Goal: Information Seeking & Learning: Learn about a topic

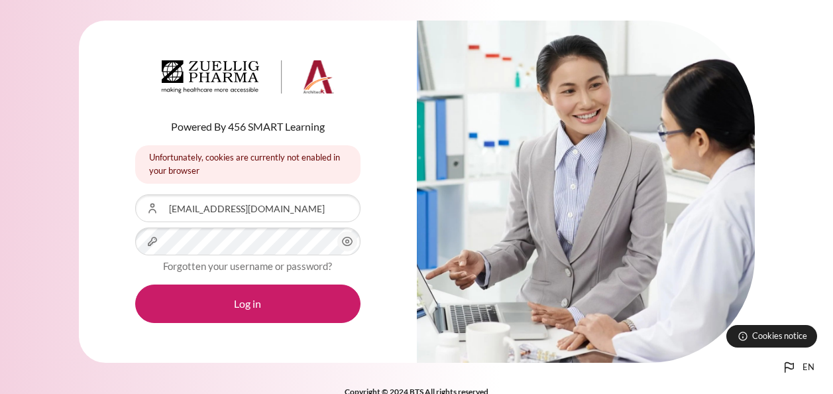
scroll to position [24, 0]
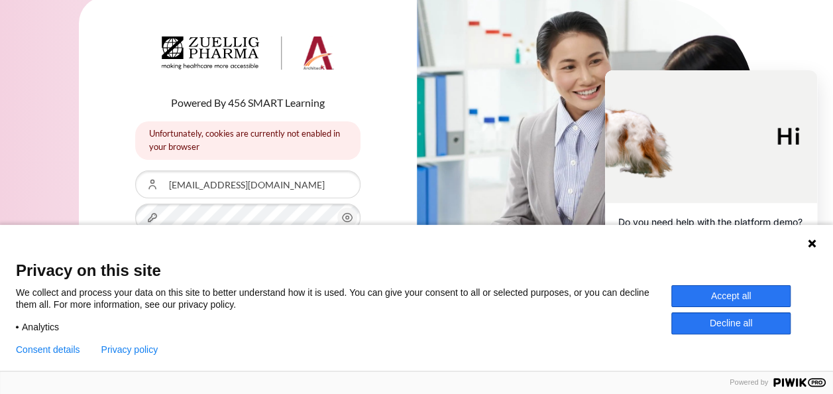
click at [813, 244] on icon at bounding box center [812, 243] width 8 height 8
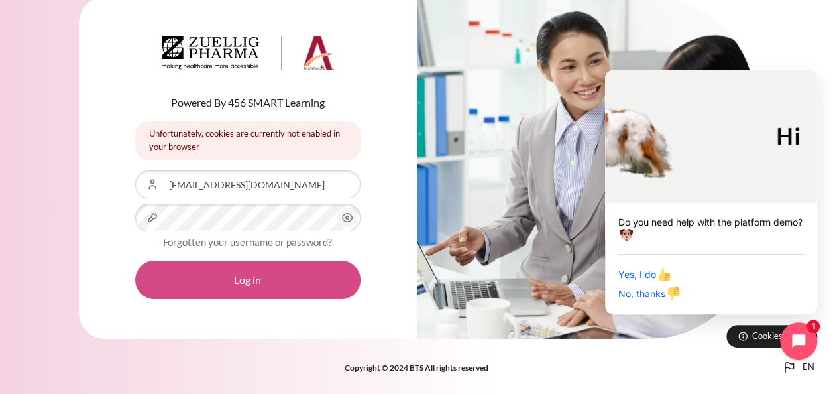
click at [245, 273] on button "Log in" at bounding box center [247, 280] width 225 height 38
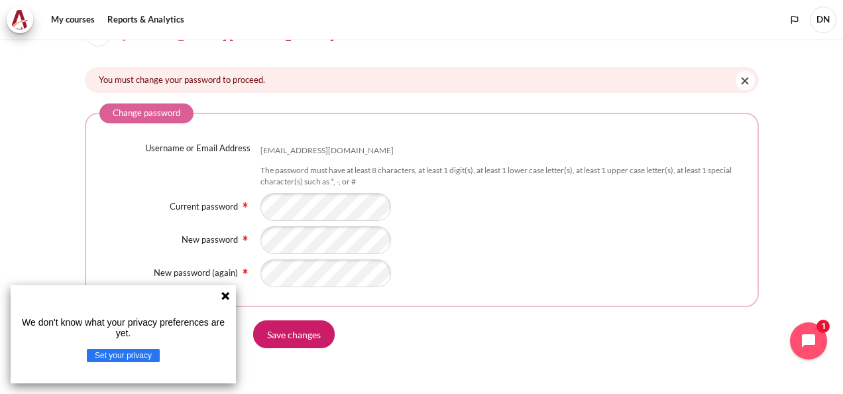
scroll to position [44, 0]
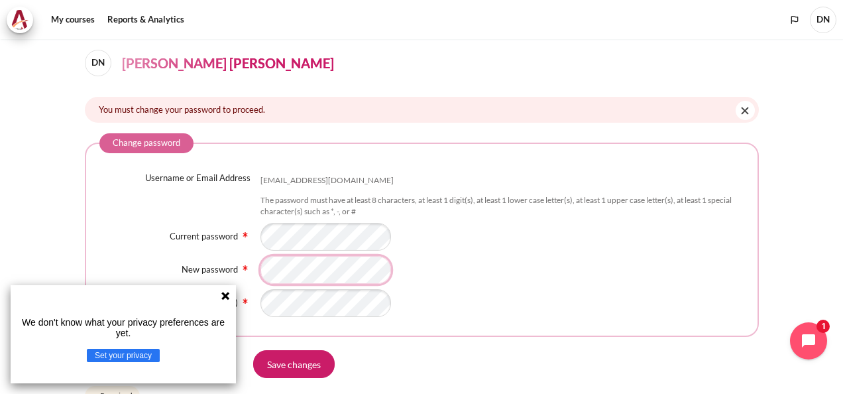
click at [242, 262] on div "New password" at bounding box center [421, 270] width 645 height 28
click at [220, 292] on icon at bounding box center [225, 295] width 11 height 11
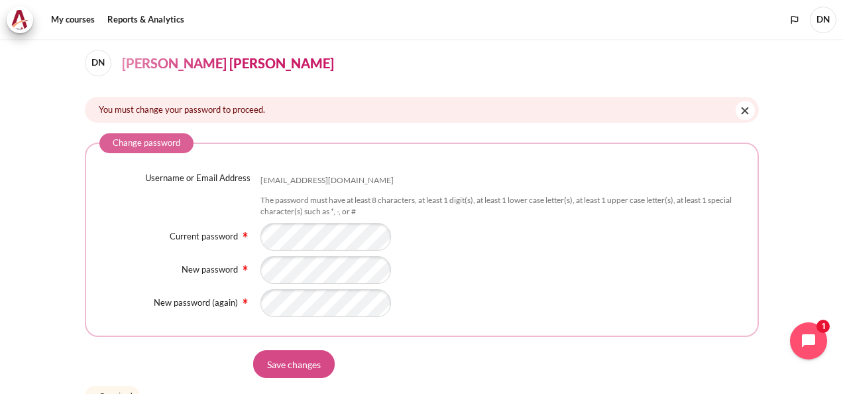
scroll to position [110, 0]
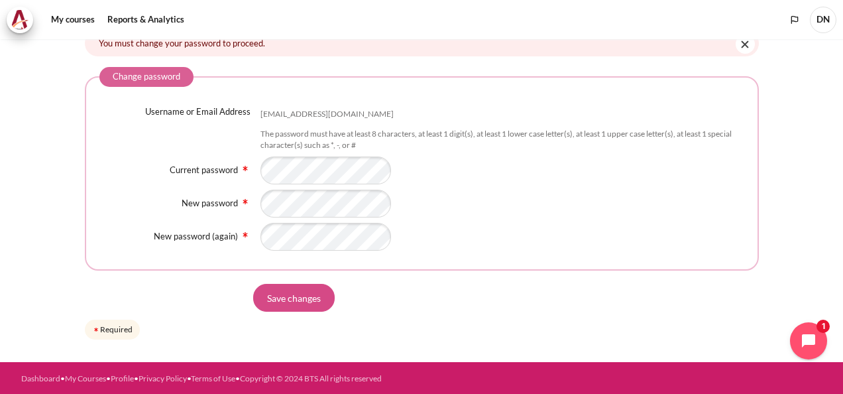
click at [292, 298] on input "Save changes" at bounding box center [294, 298] width 82 height 28
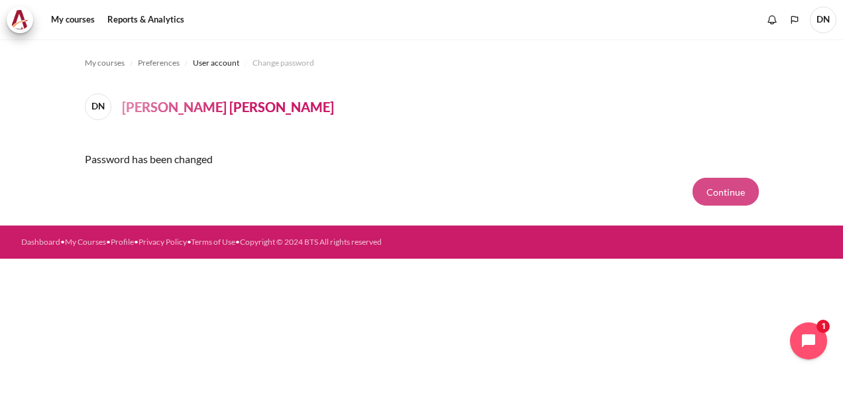
click at [732, 190] on button "Continue" at bounding box center [726, 192] width 66 height 28
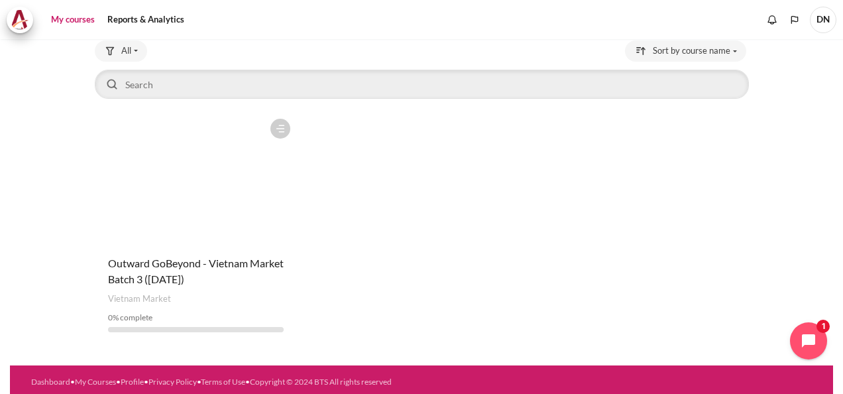
scroll to position [90, 0]
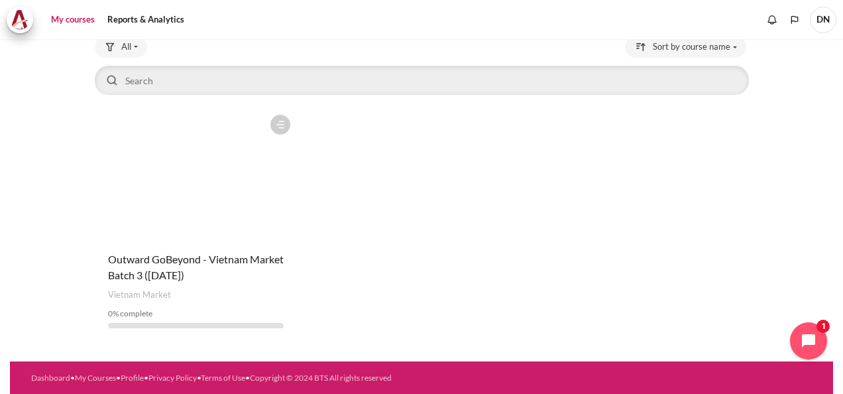
click at [201, 199] on figure "Content" at bounding box center [196, 174] width 202 height 133
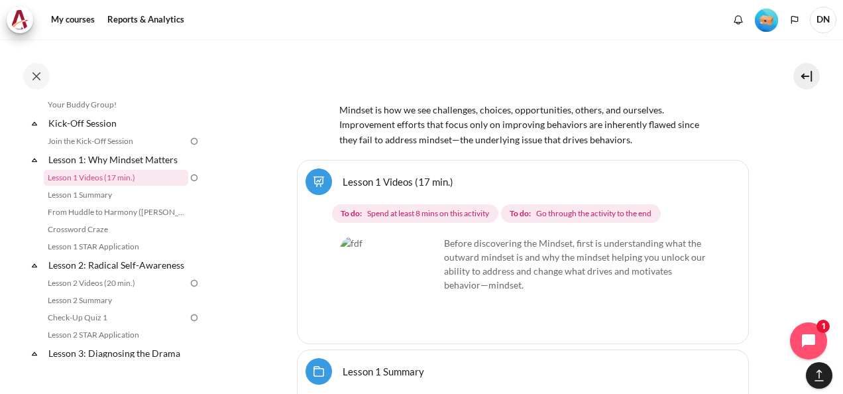
scroll to position [2121, 0]
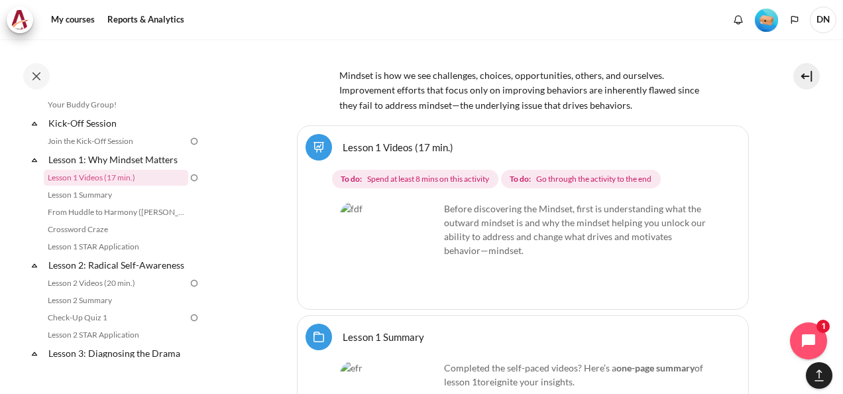
click at [369, 204] on img "Content" at bounding box center [389, 251] width 99 height 99
click at [422, 211] on img "Content" at bounding box center [389, 251] width 99 height 99
click at [534, 202] on div "Before discovering the Mindset, first is understanding what the outward mindset…" at bounding box center [523, 239] width 366 height 75
click at [418, 213] on img "Content" at bounding box center [389, 251] width 99 height 99
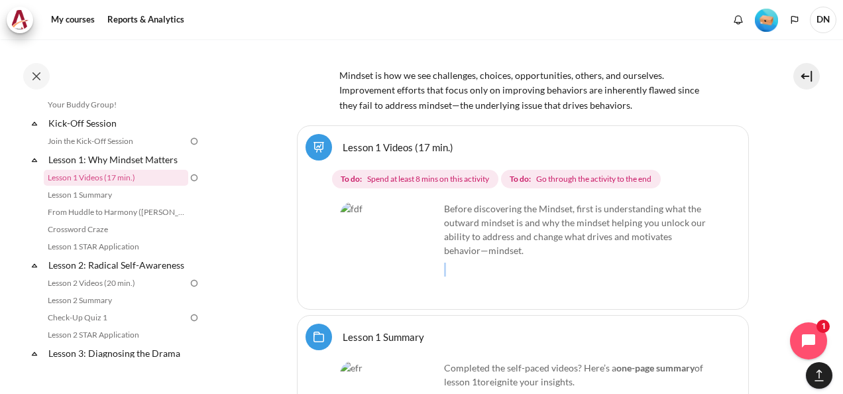
click at [418, 213] on img "Content" at bounding box center [389, 251] width 99 height 99
click at [418, 212] on img "Content" at bounding box center [389, 251] width 99 height 99
click at [388, 173] on span "Spend at least 8 mins on this activity" at bounding box center [428, 179] width 122 height 12
click at [573, 173] on span "Go through the activity to the end" at bounding box center [593, 179] width 115 height 12
click at [416, 211] on img "Content" at bounding box center [389, 251] width 99 height 99
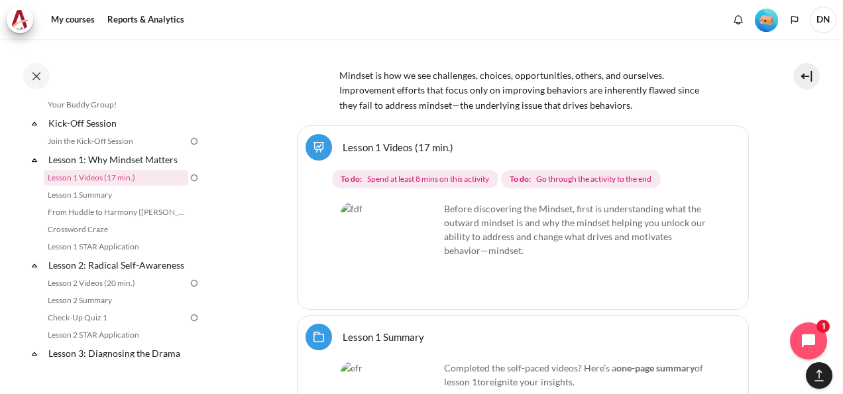
click at [416, 211] on img "Content" at bounding box center [389, 251] width 99 height 99
click at [412, 213] on img "Content" at bounding box center [389, 251] width 99 height 99
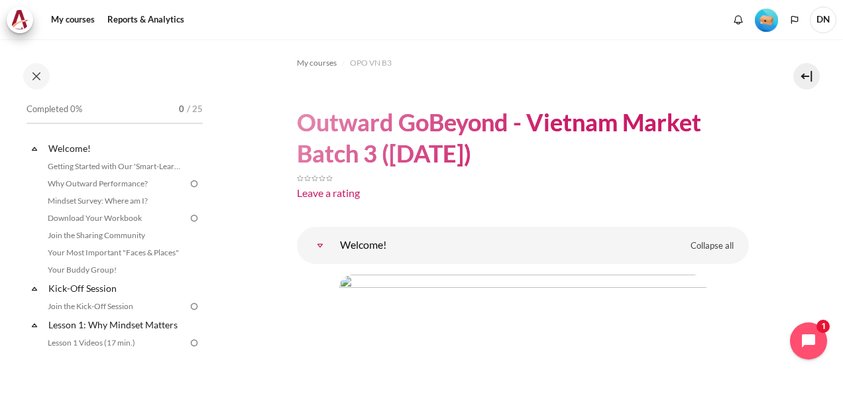
scroll to position [133, 0]
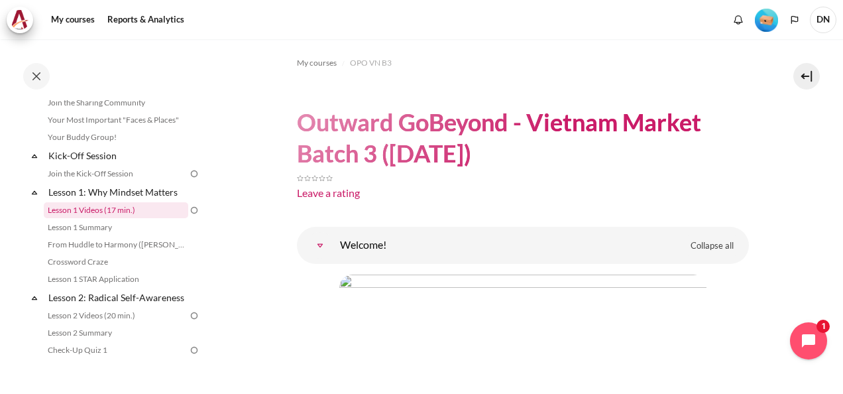
click at [105, 207] on link "Lesson 1 Videos (17 min.)" at bounding box center [116, 210] width 145 height 16
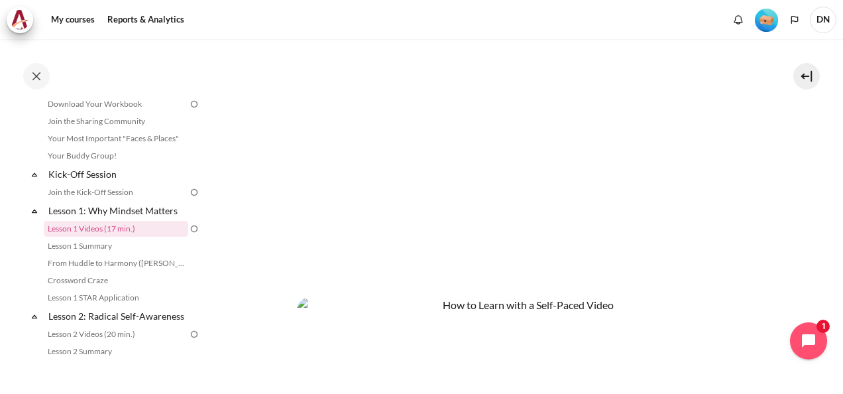
scroll to position [353, 0]
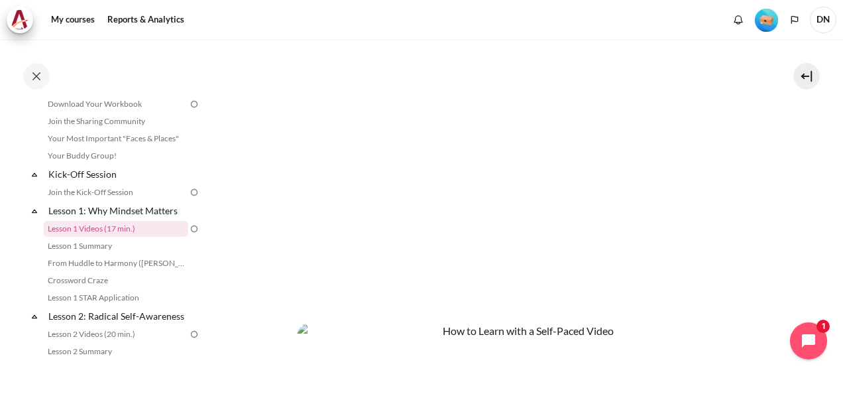
click at [262, 184] on section "My courses OPO VN B3 Lesson 1: Why Mindset Matters Lesson 1 Videos (17 min.) Le…" at bounding box center [522, 153] width 621 height 935
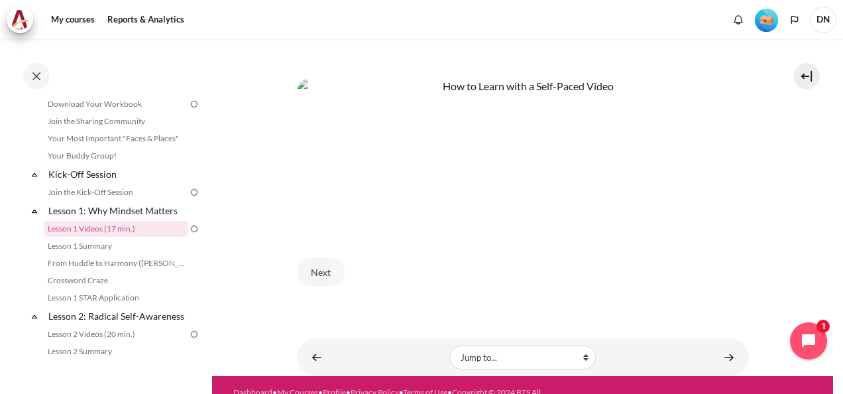
scroll to position [618, 0]
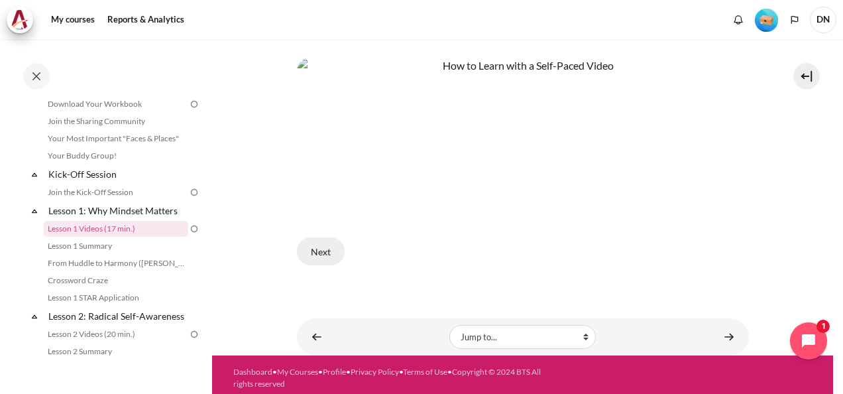
click at [318, 248] on button "Next" at bounding box center [321, 251] width 48 height 28
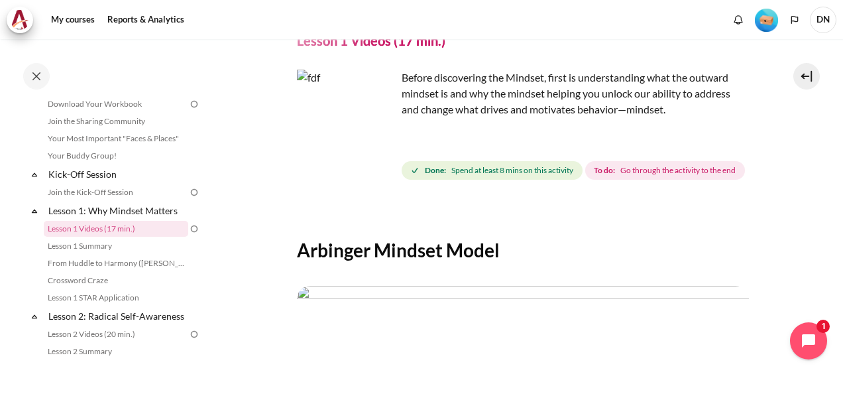
scroll to position [133, 0]
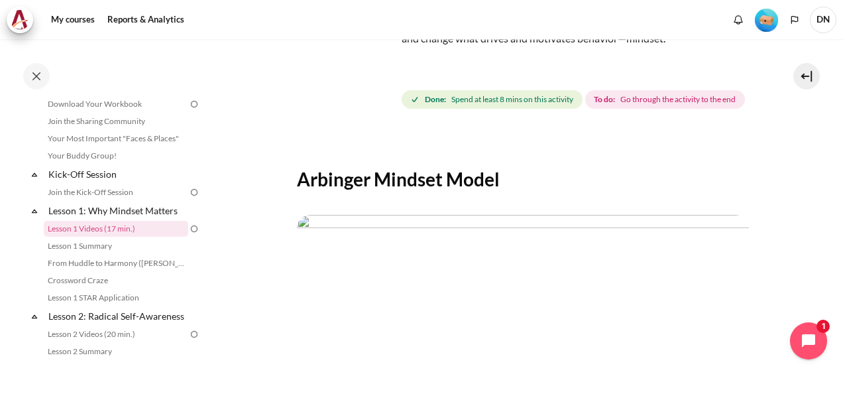
click at [620, 105] on span "Go through the activity to the end" at bounding box center [677, 99] width 115 height 12
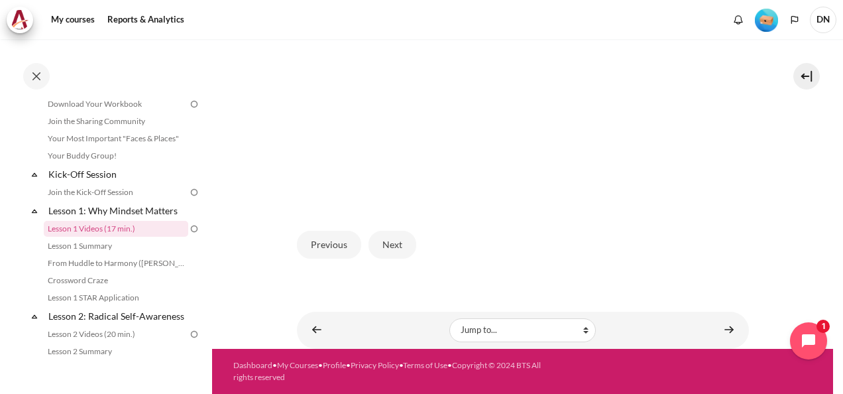
scroll to position [416, 0]
click at [390, 247] on button "Next" at bounding box center [393, 245] width 48 height 28
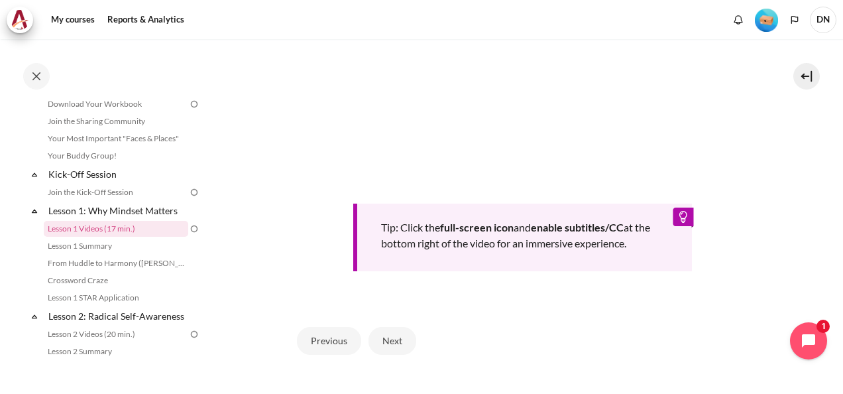
scroll to position [552, 0]
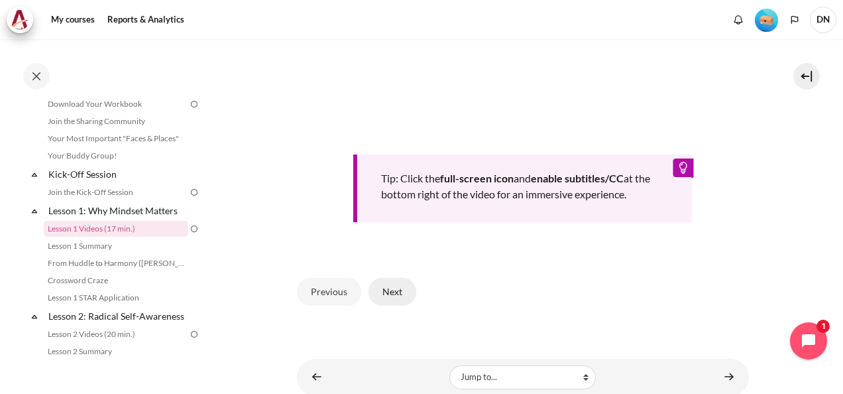
click at [398, 306] on button "Next" at bounding box center [393, 292] width 48 height 28
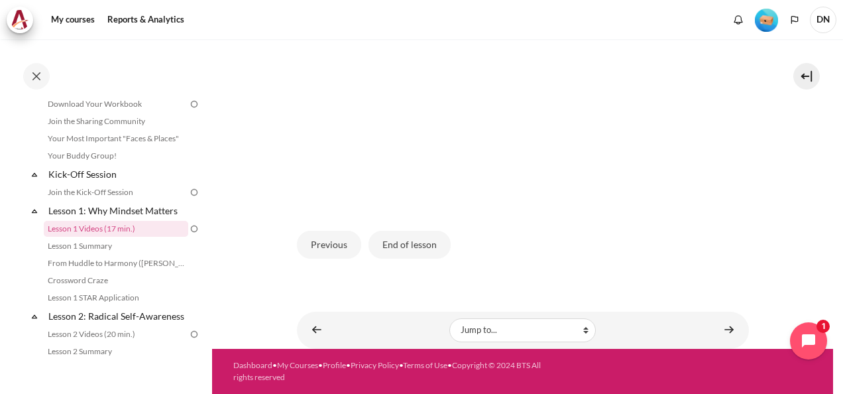
scroll to position [416, 0]
click at [422, 247] on button "End of lesson" at bounding box center [410, 245] width 82 height 28
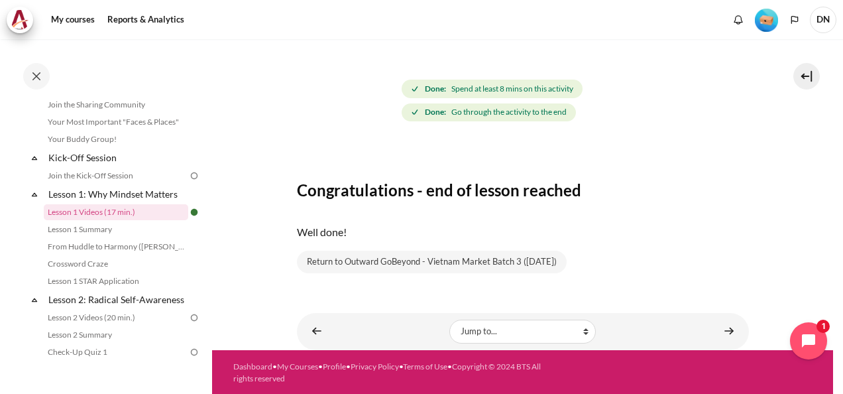
scroll to position [133, 0]
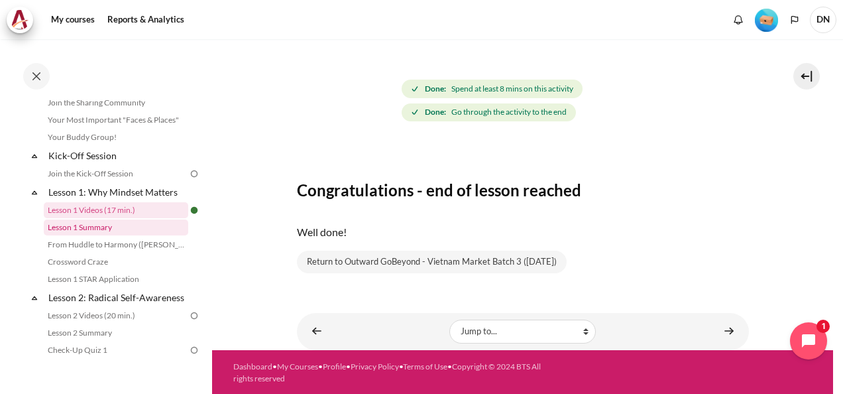
click at [104, 223] on link "Lesson 1 Summary" at bounding box center [116, 227] width 145 height 16
click at [117, 228] on link "Lesson 1 Summary" at bounding box center [116, 227] width 145 height 16
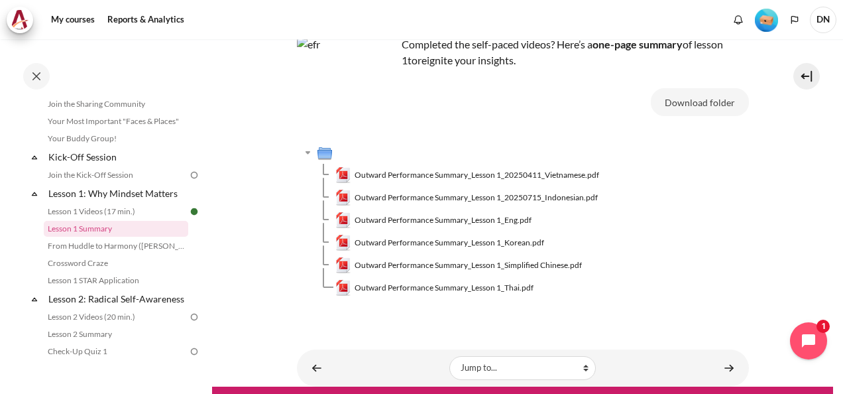
scroll to position [66, 0]
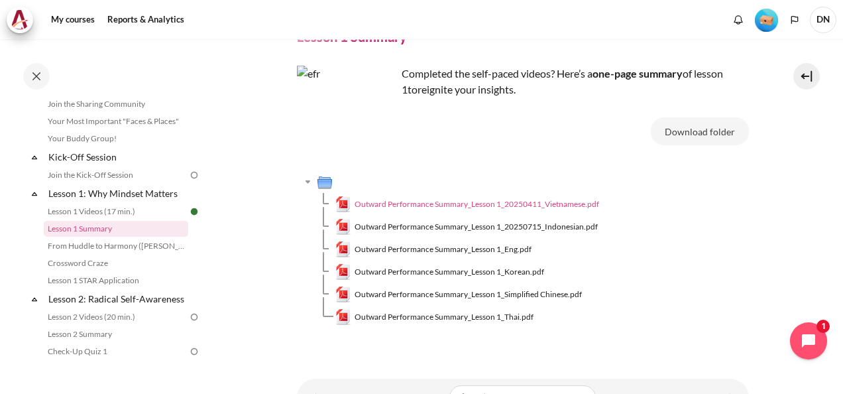
drag, startPoint x: 596, startPoint y: 204, endPoint x: 577, endPoint y: 205, distance: 19.3
click at [577, 205] on span "Outward Performance Summary_Lesson 1_20250411_Vietnamese.pdf" at bounding box center [477, 204] width 245 height 12
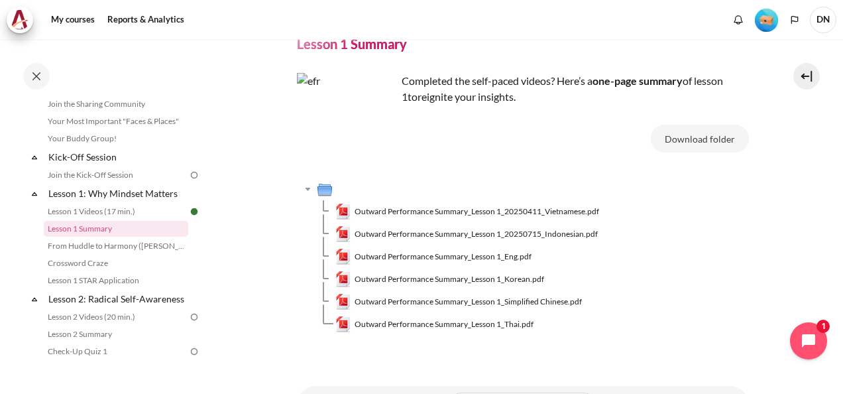
scroll to position [0, 0]
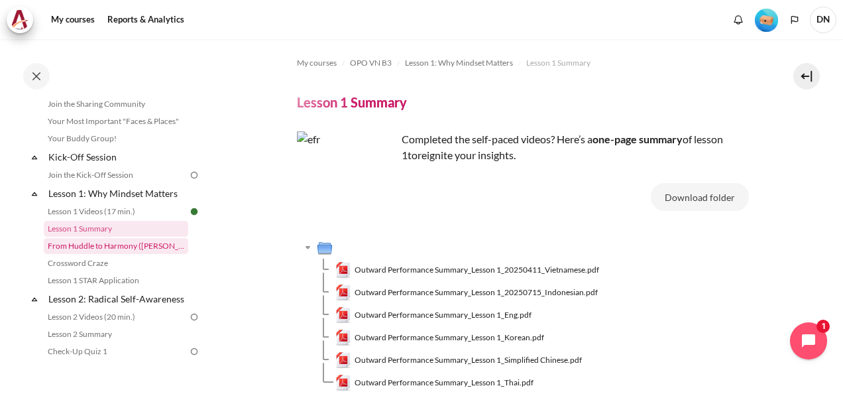
click at [125, 249] on link "From Huddle to Harmony ([PERSON_NAME]'s Story)" at bounding box center [116, 246] width 145 height 16
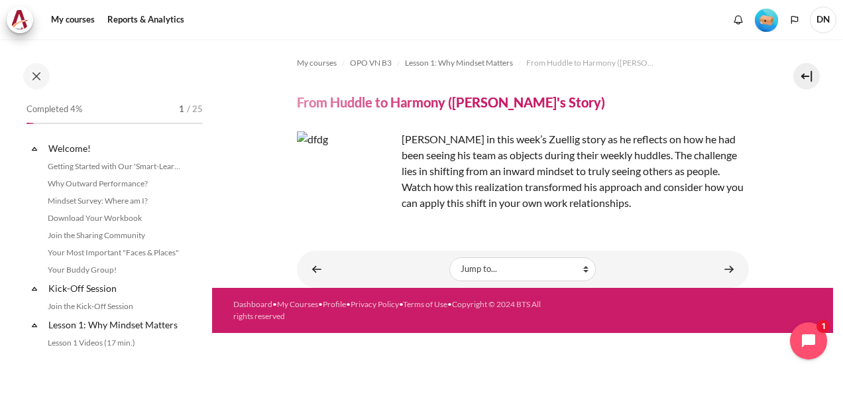
scroll to position [148, 0]
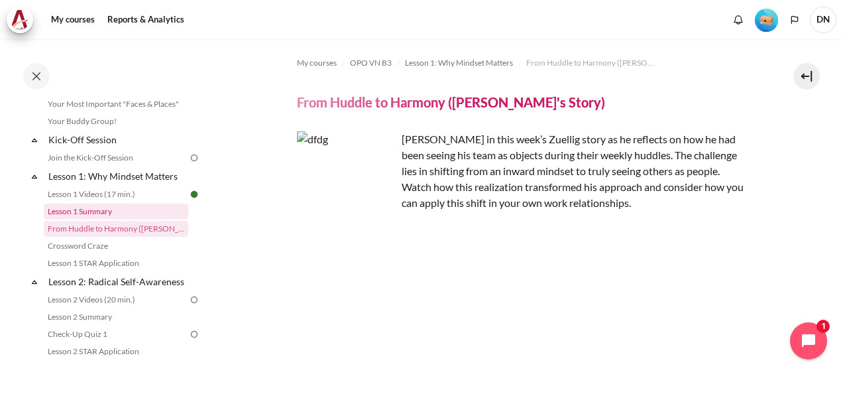
click at [125, 208] on link "Lesson 1 Summary" at bounding box center [116, 211] width 145 height 16
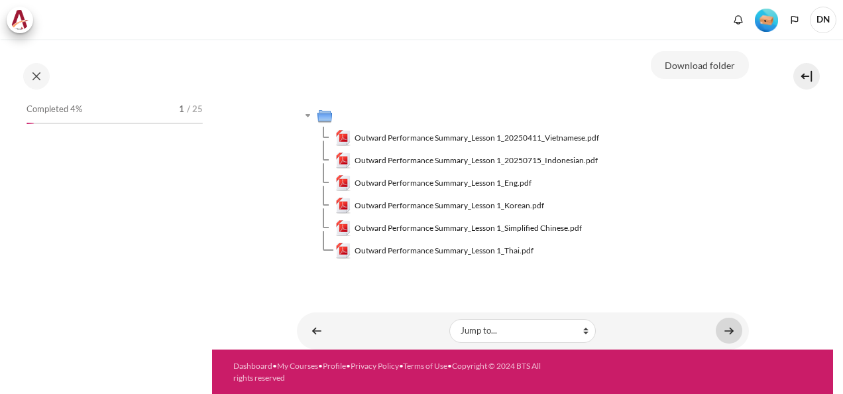
scroll to position [131, 0]
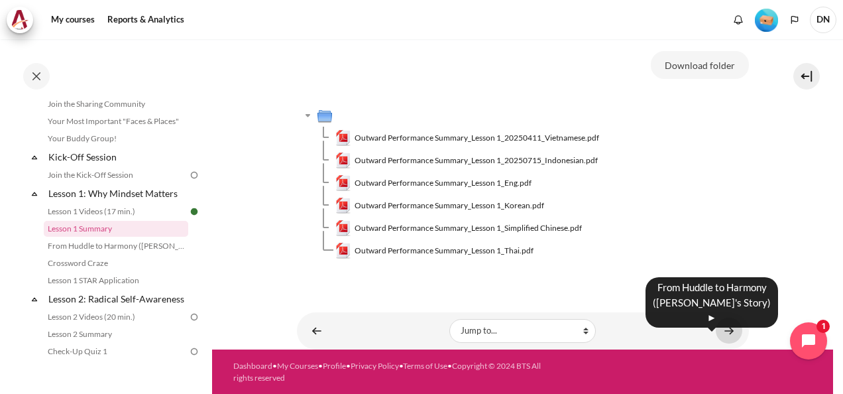
click at [721, 330] on link "Content" at bounding box center [729, 331] width 27 height 26
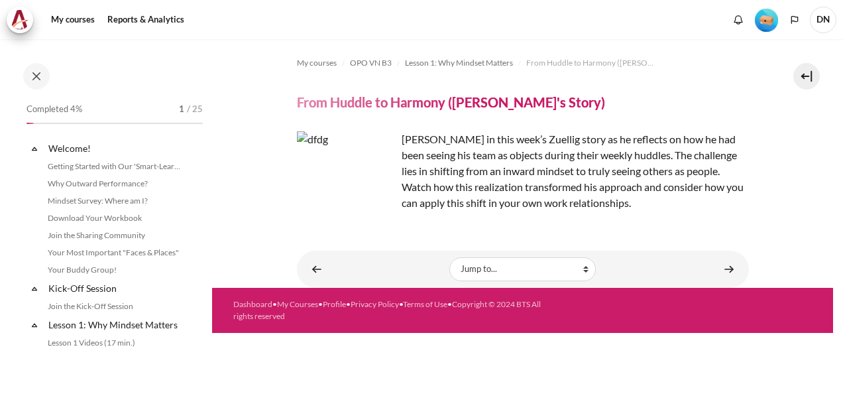
scroll to position [148, 0]
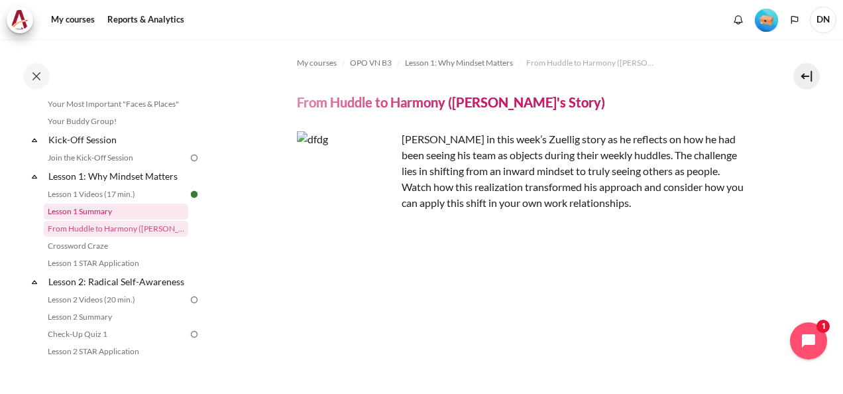
click at [150, 212] on link "Lesson 1 Summary" at bounding box center [116, 211] width 145 height 16
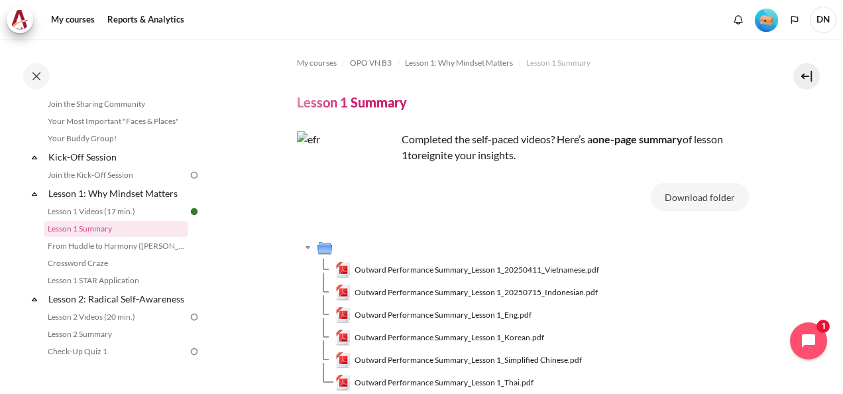
click at [338, 184] on img "Content" at bounding box center [346, 180] width 99 height 99
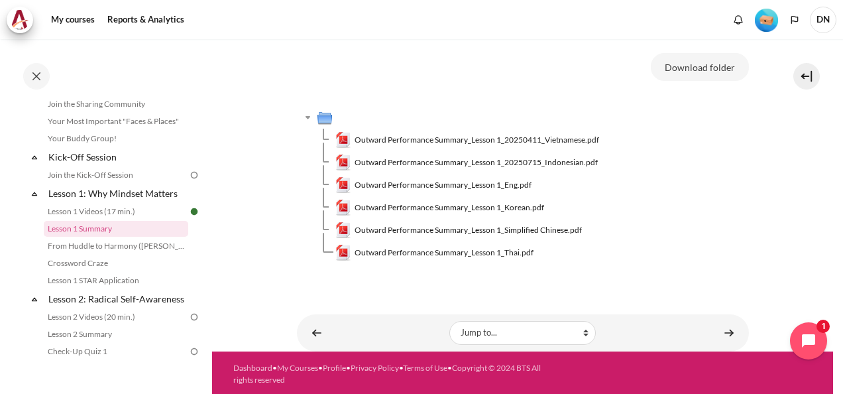
scroll to position [132, 0]
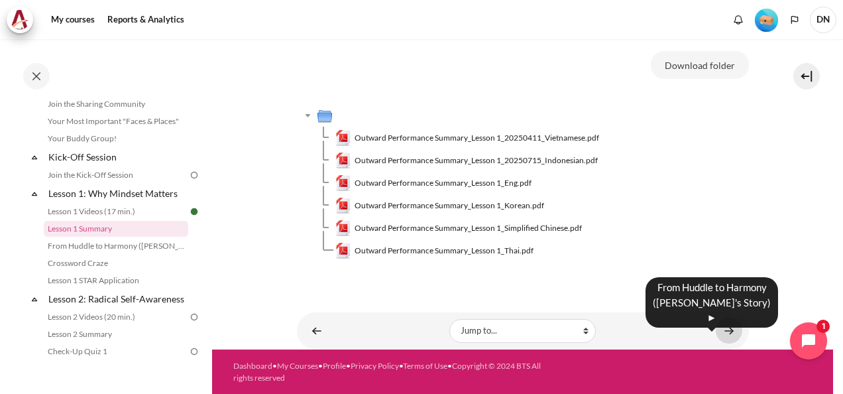
click at [720, 331] on link "Content" at bounding box center [729, 331] width 27 height 26
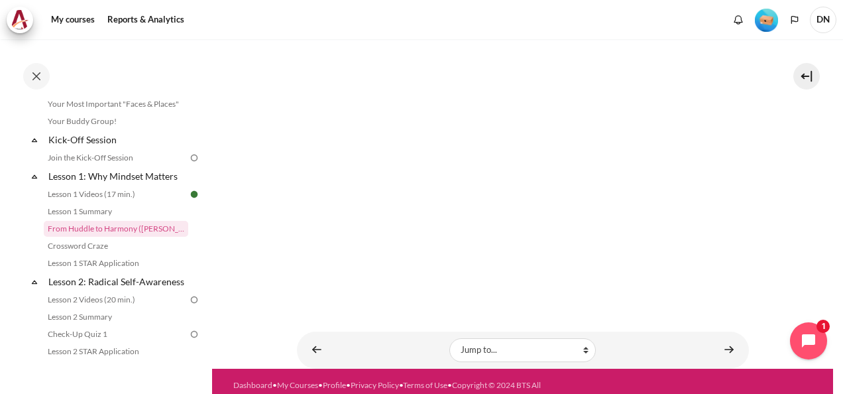
scroll to position [198, 0]
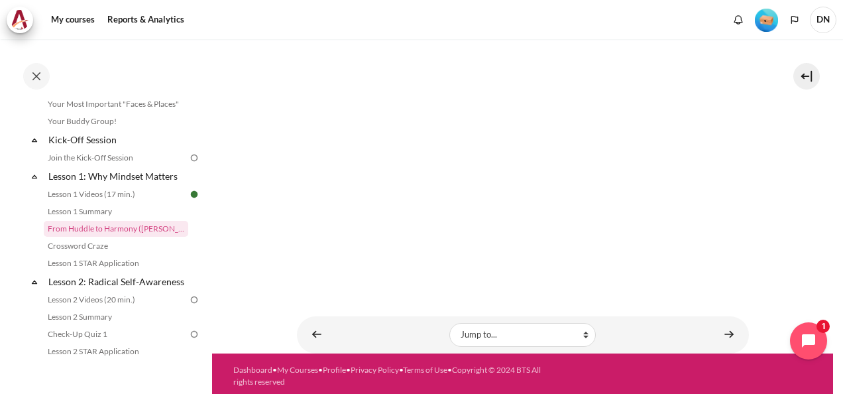
click at [264, 296] on section "My courses OPO VN B3 Lesson 1: Why Mindset Matters From Huddle to Harmony ([PER…" at bounding box center [522, 98] width 621 height 512
click at [716, 329] on link "Content" at bounding box center [729, 334] width 27 height 26
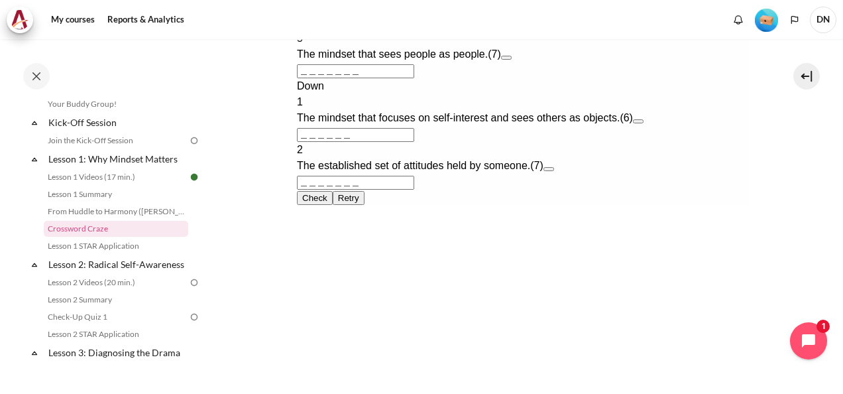
scroll to position [663, 0]
